Goal: Transaction & Acquisition: Download file/media

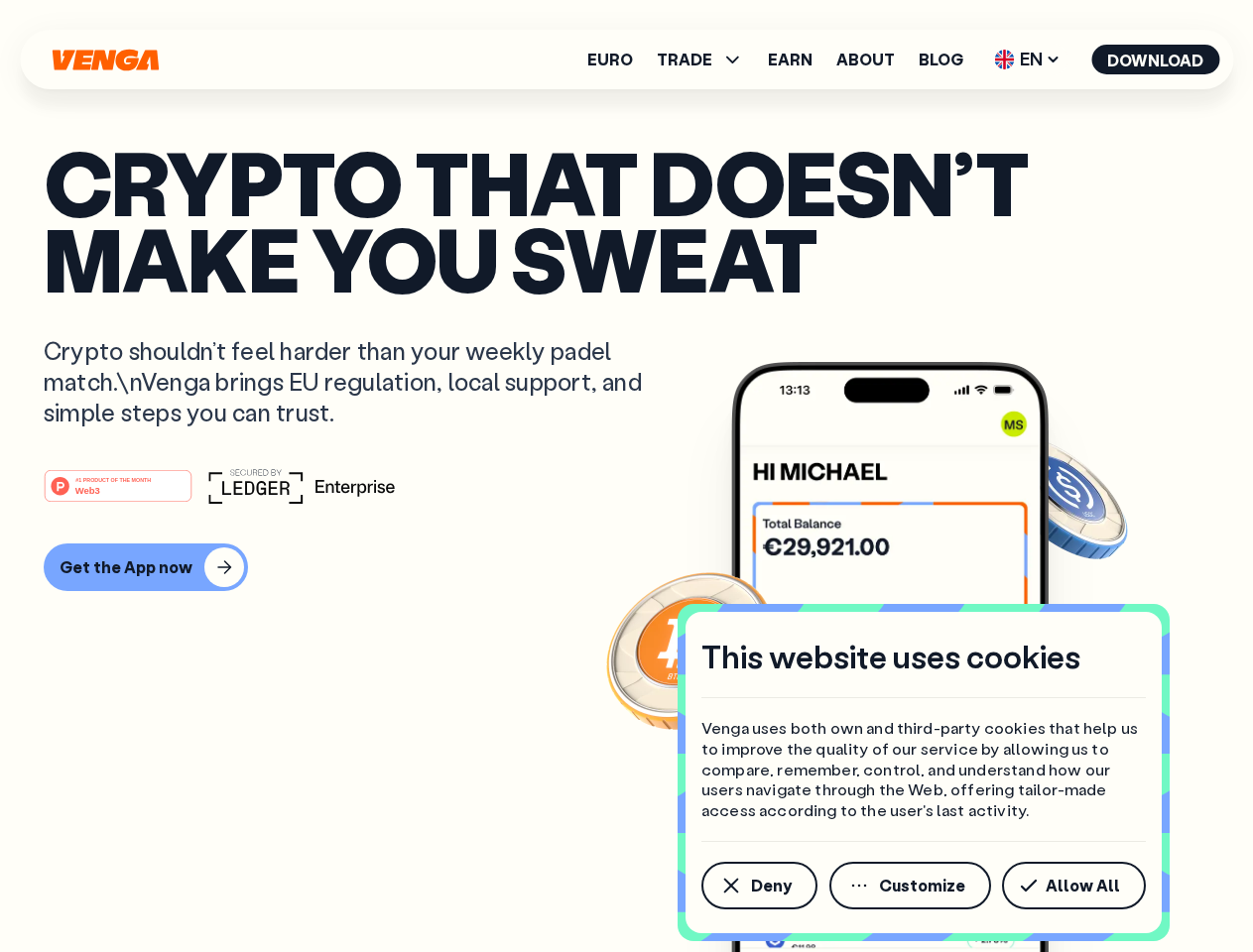
click at [626, 476] on div "#1 PRODUCT OF THE MONTH Web3" at bounding box center [626, 486] width 1166 height 36
click at [758, 885] on span "Deny" at bounding box center [771, 885] width 41 height 16
click at [911, 885] on img at bounding box center [889, 694] width 317 height 665
click at [1077, 885] on article "Crypto that doesn’t make you sweat Crypto shouldn’t feel harder than your weekl…" at bounding box center [626, 516] width 1166 height 744
click at [706, 60] on span "TRADE" at bounding box center [685, 60] width 56 height 16
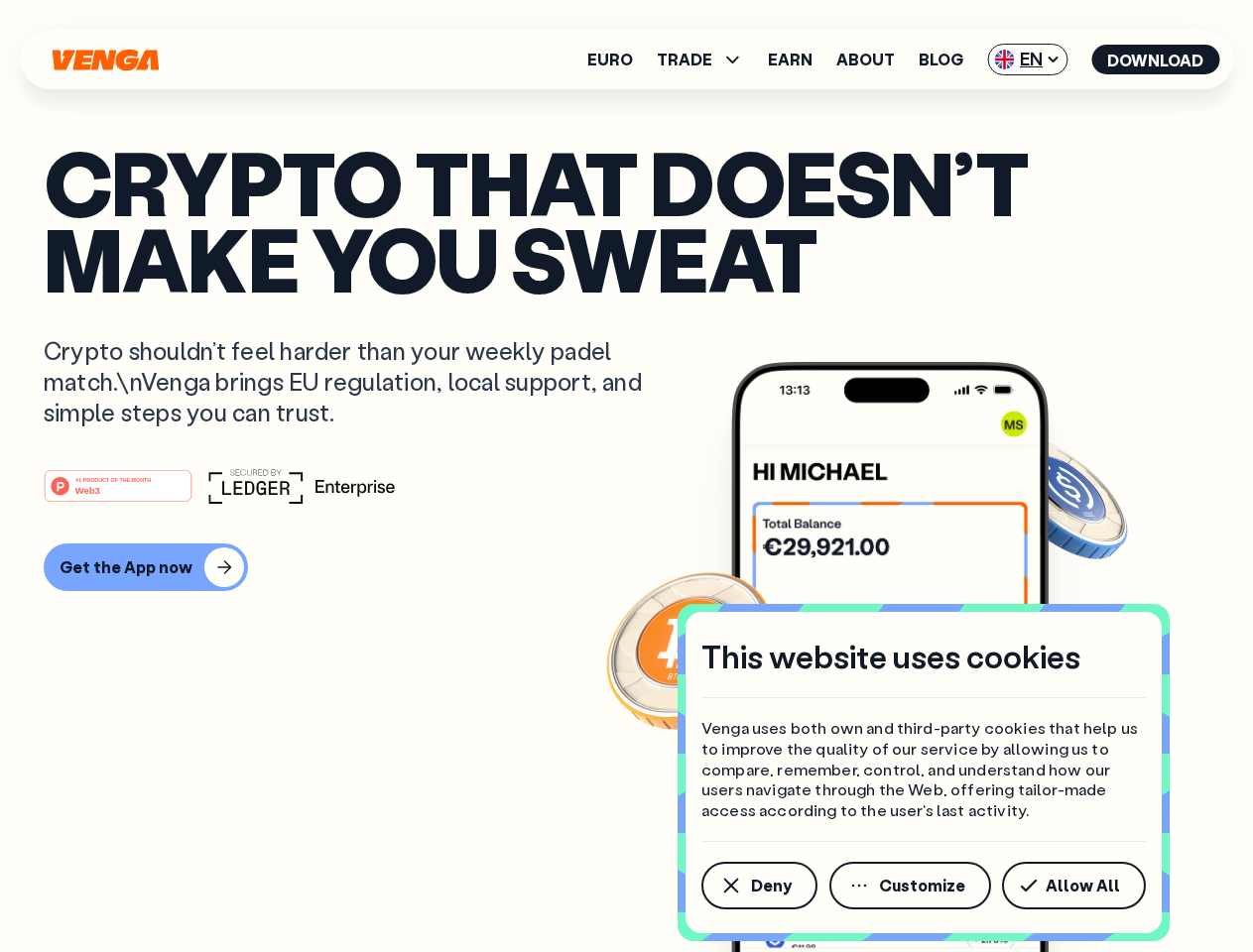
click at [1027, 60] on span "EN" at bounding box center [1026, 60] width 80 height 32
click at [1156, 60] on button "Download" at bounding box center [1155, 60] width 128 height 30
click at [626, 530] on div "#1 PRODUCT OF THE MONTH Web3 Get the App now" at bounding box center [626, 530] width 1166 height 123
click at [143, 567] on div "Get the App now" at bounding box center [126, 567] width 133 height 20
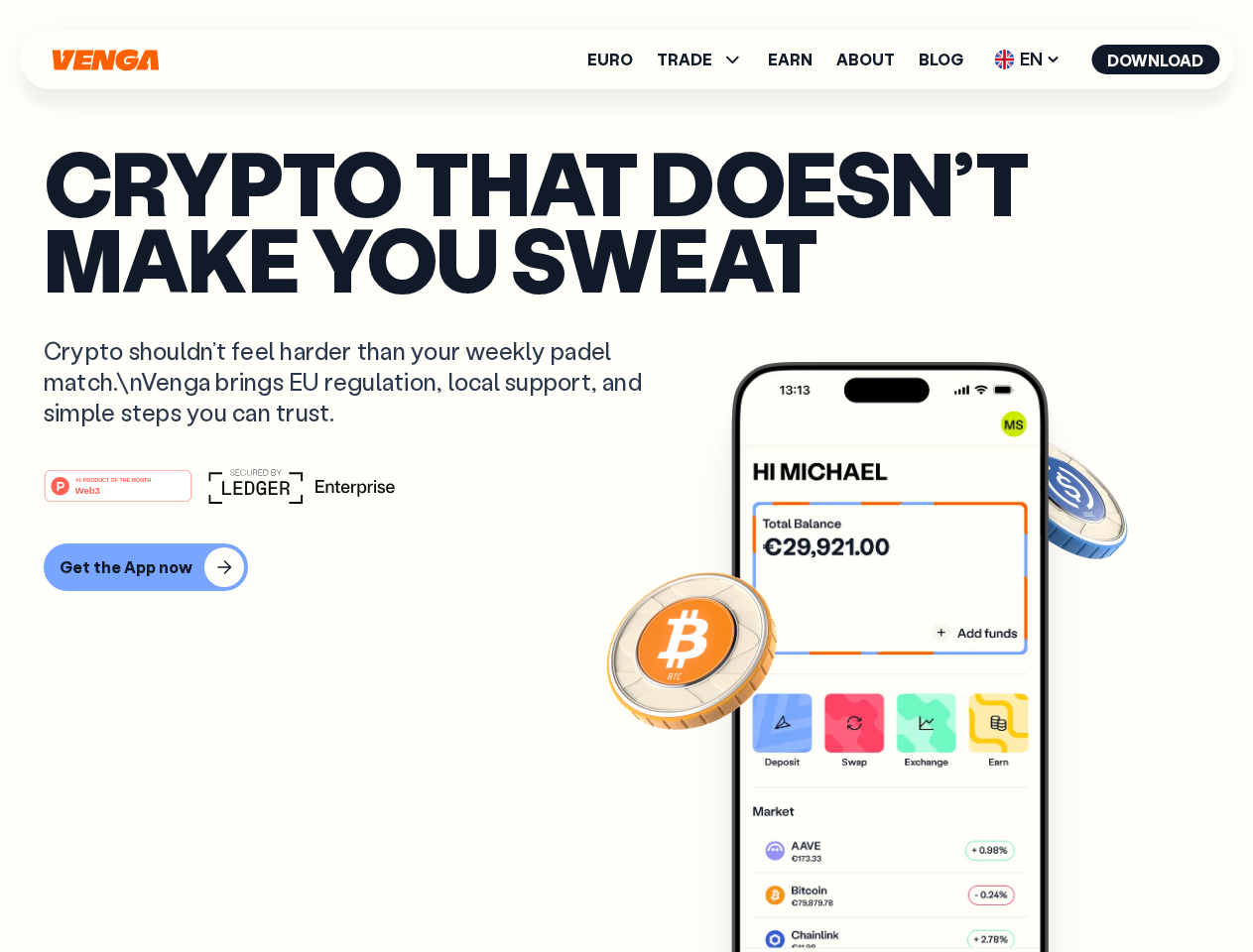
click at [121, 567] on div "Get the App now" at bounding box center [126, 567] width 133 height 20
